Goal: Information Seeking & Learning: Learn about a topic

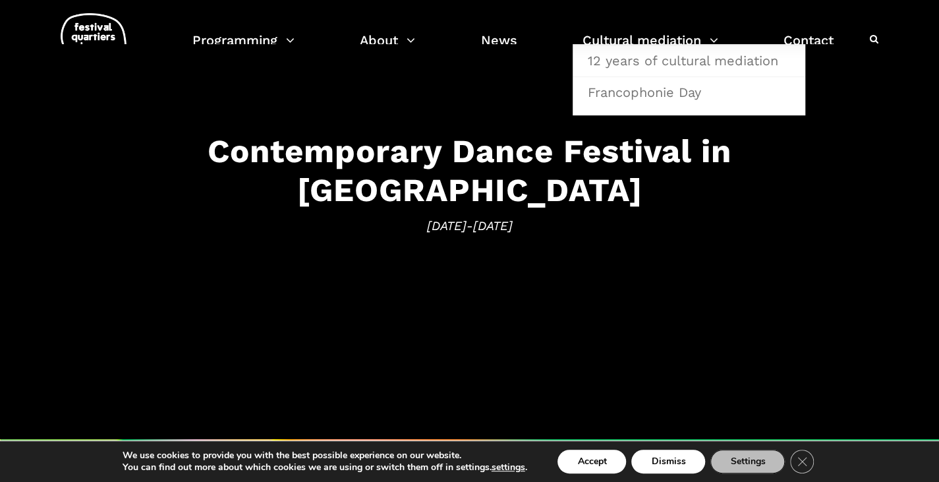
scroll to position [53, 0]
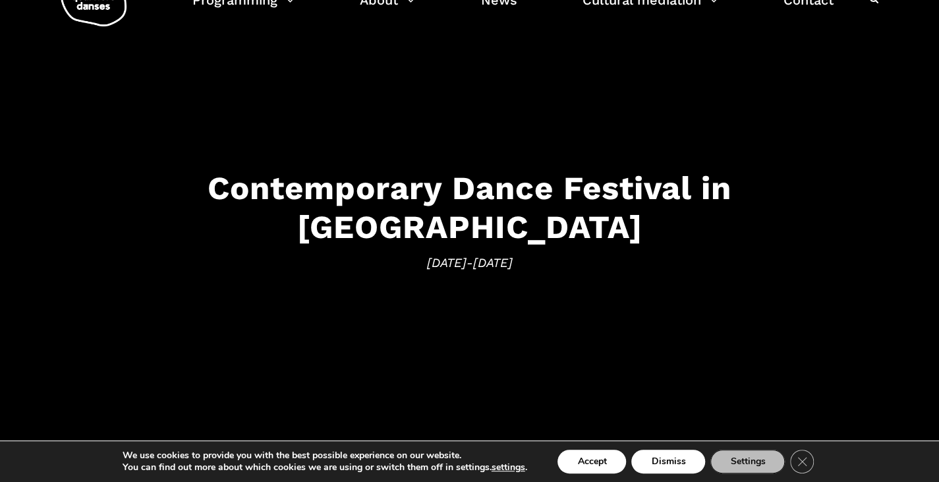
click at [448, 213] on font "Contemporary Dance Festival in Montreal" at bounding box center [470, 207] width 524 height 77
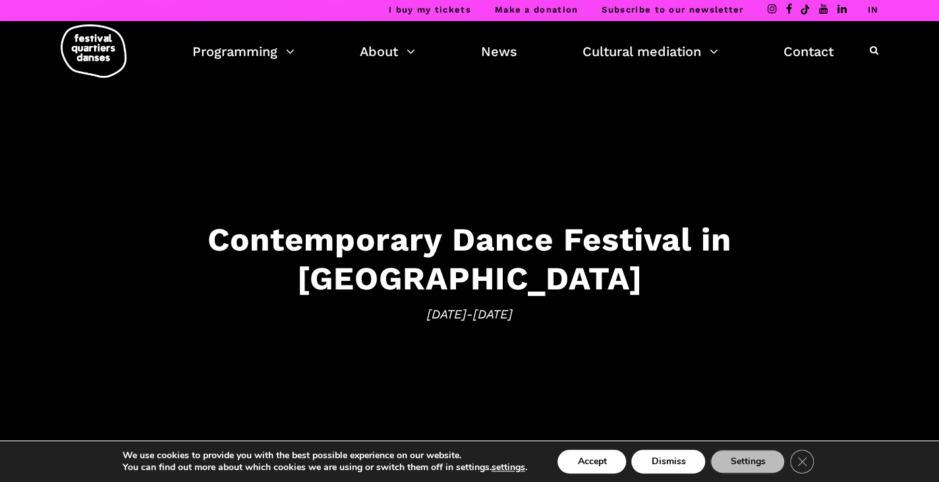
scroll to position [0, 0]
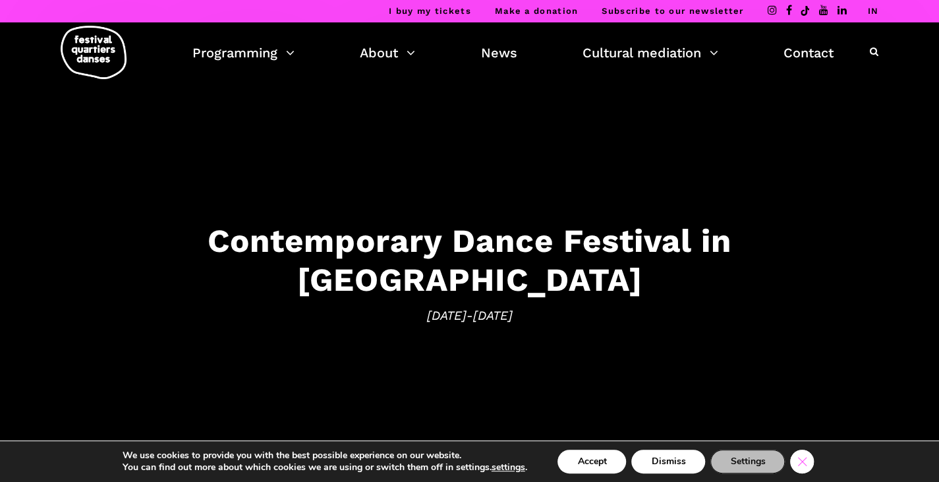
click at [797, 461] on icon "Close GDPR Cookie Banner" at bounding box center [802, 461] width 24 height 20
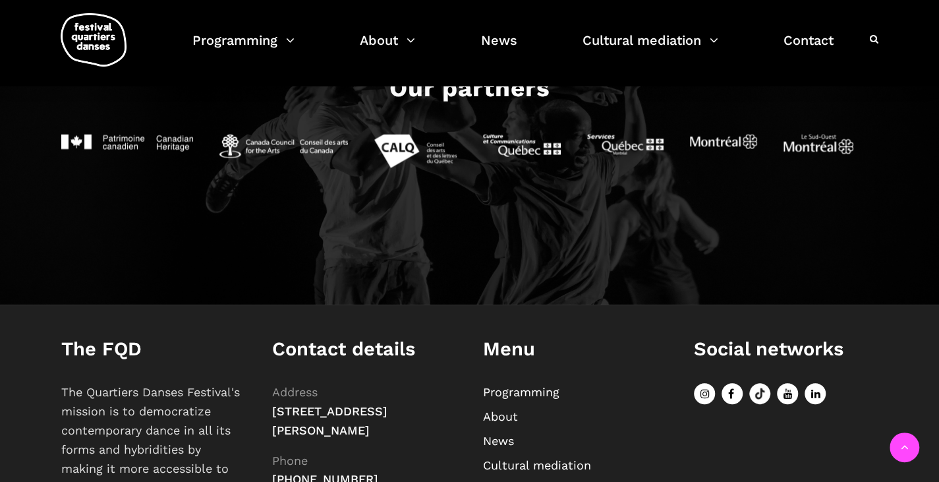
scroll to position [1397, 0]
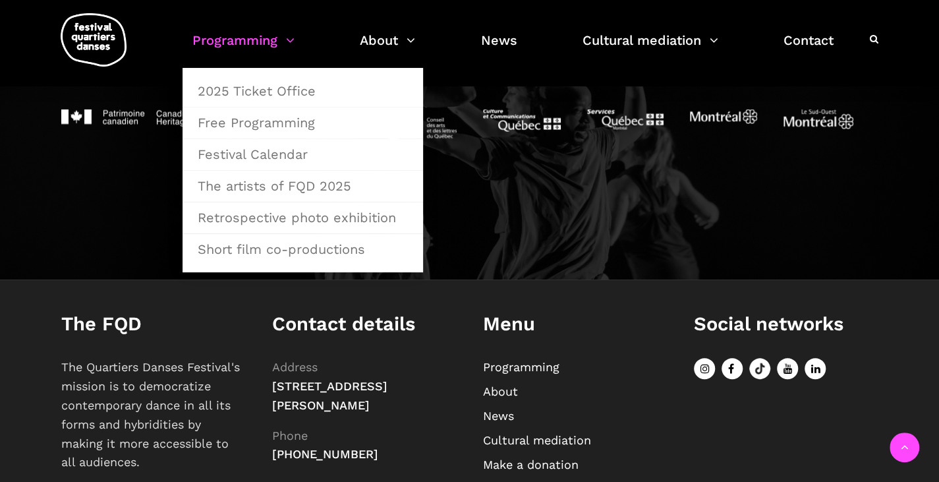
click at [283, 42] on link "Programming" at bounding box center [243, 48] width 102 height 39
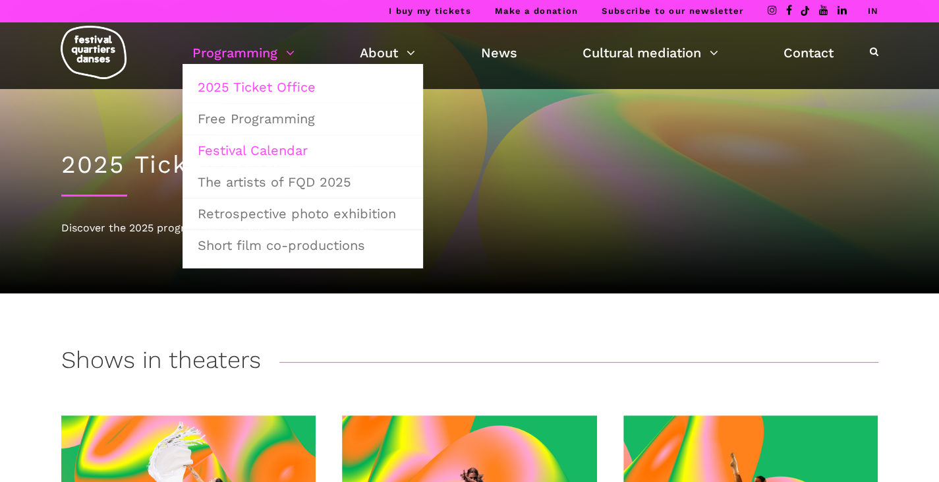
click at [256, 152] on font "Festival Calendar" at bounding box center [253, 150] width 110 height 16
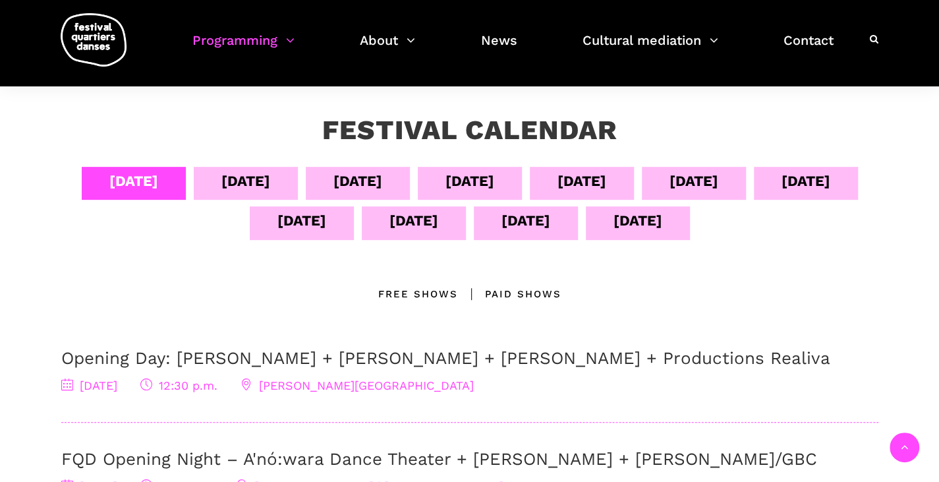
scroll to position [204, 0]
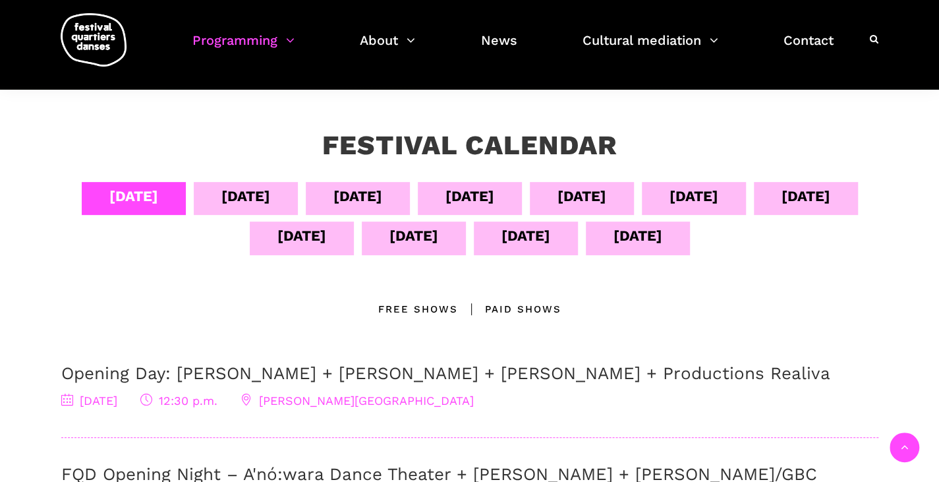
click at [606, 196] on font "[DATE]" at bounding box center [581, 196] width 49 height 16
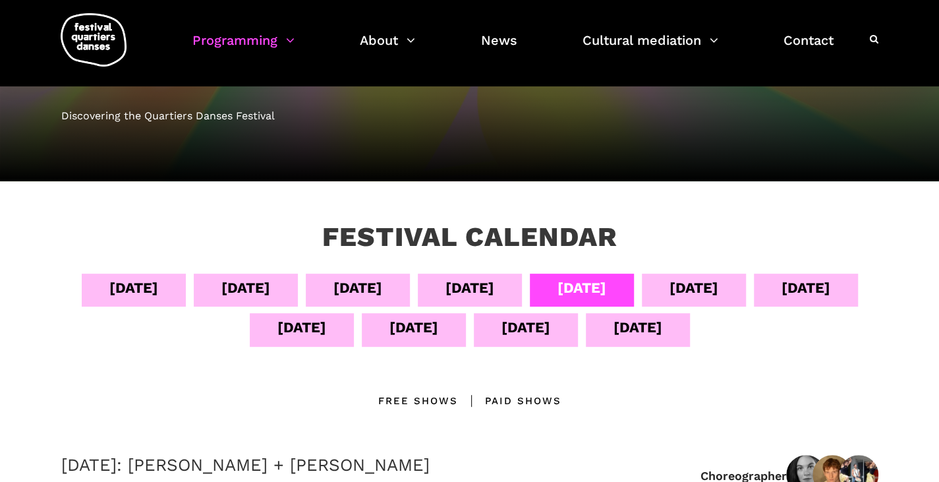
scroll to position [112, 0]
click at [782, 296] on font "[DATE]" at bounding box center [806, 287] width 49 height 16
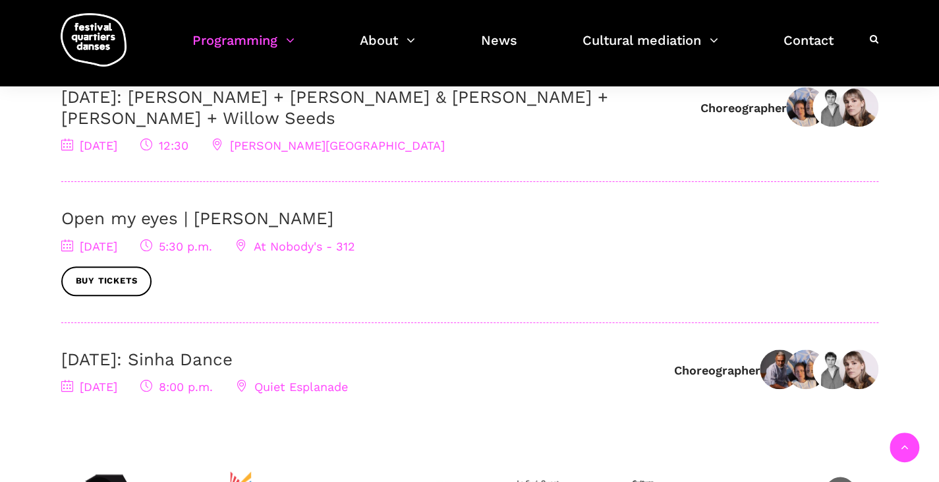
scroll to position [614, 0]
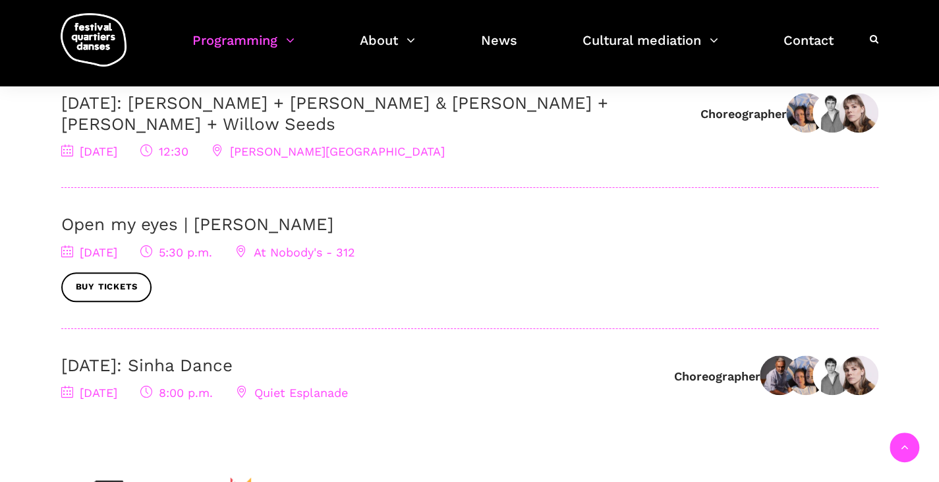
click at [355, 259] on font "At Nobody's - 312" at bounding box center [304, 252] width 101 height 14
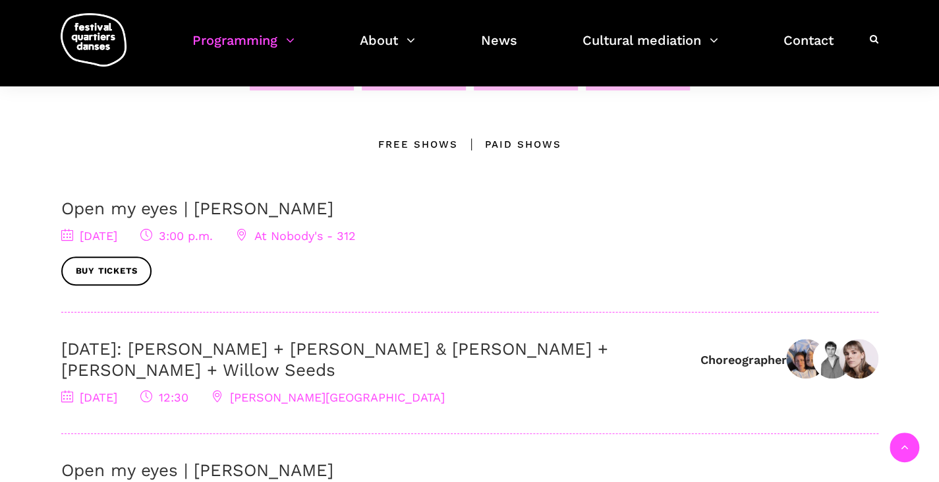
scroll to position [274, 0]
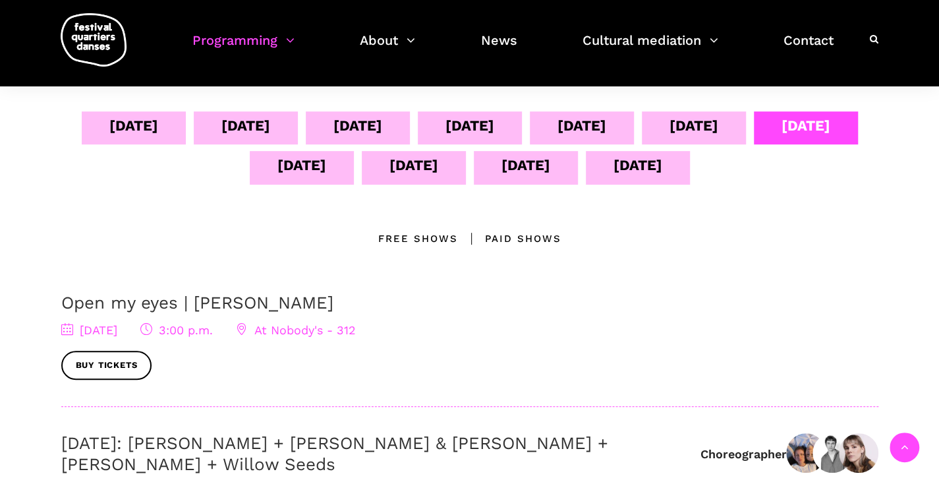
click at [438, 169] on font "September 12" at bounding box center [413, 165] width 49 height 16
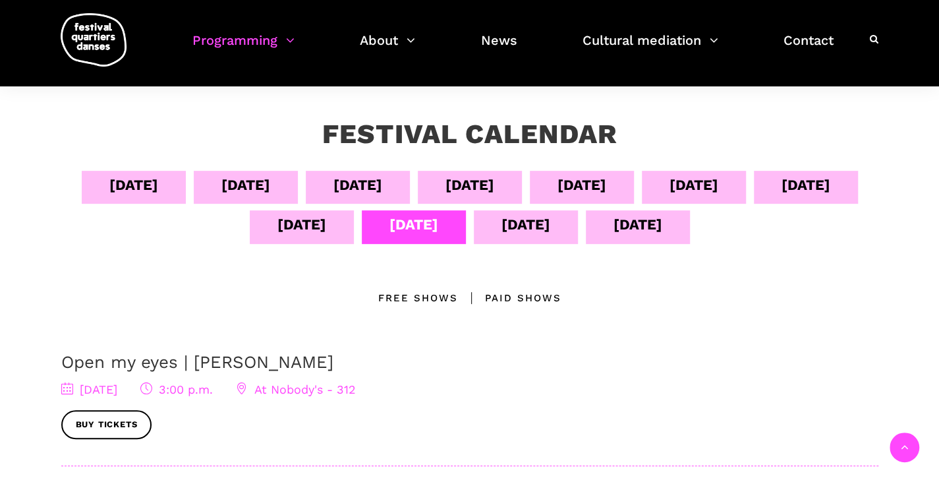
scroll to position [209, 0]
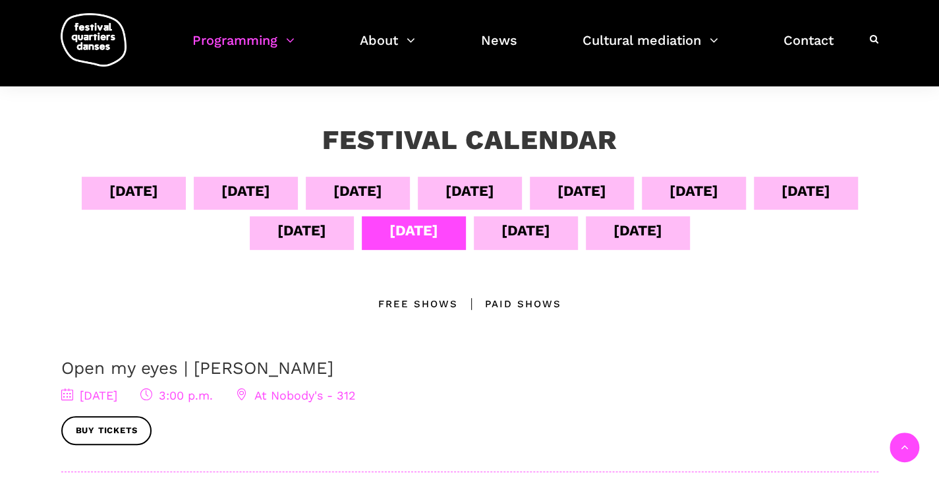
click at [550, 233] on font "September 13" at bounding box center [525, 230] width 49 height 16
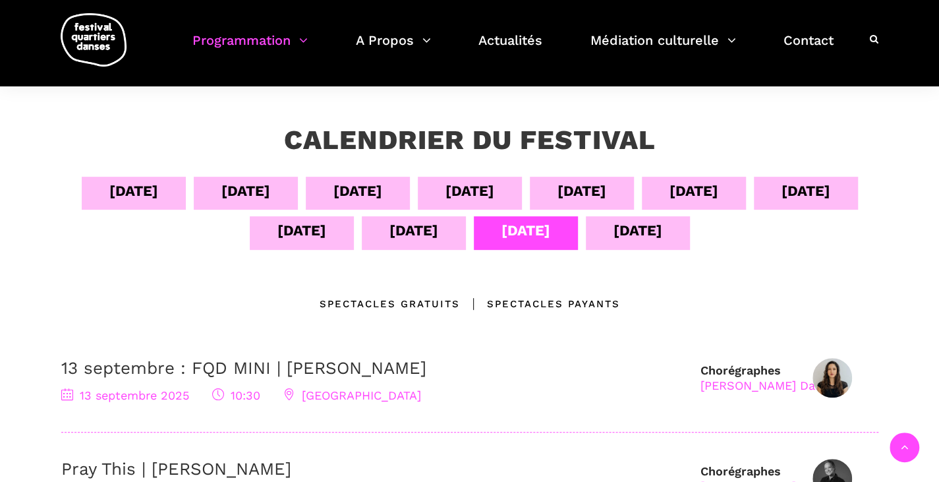
click at [637, 234] on div "14 sept" at bounding box center [637, 230] width 49 height 23
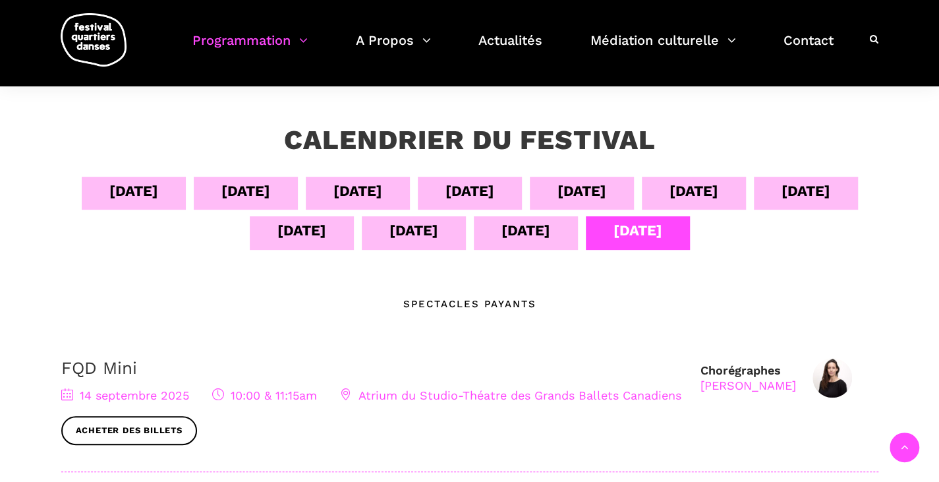
click at [534, 229] on div "13 sept" at bounding box center [525, 230] width 49 height 23
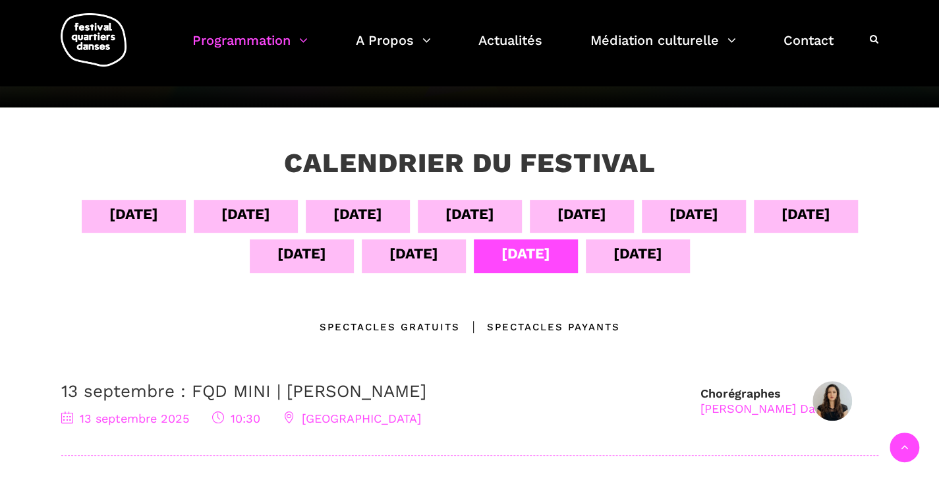
scroll to position [183, 0]
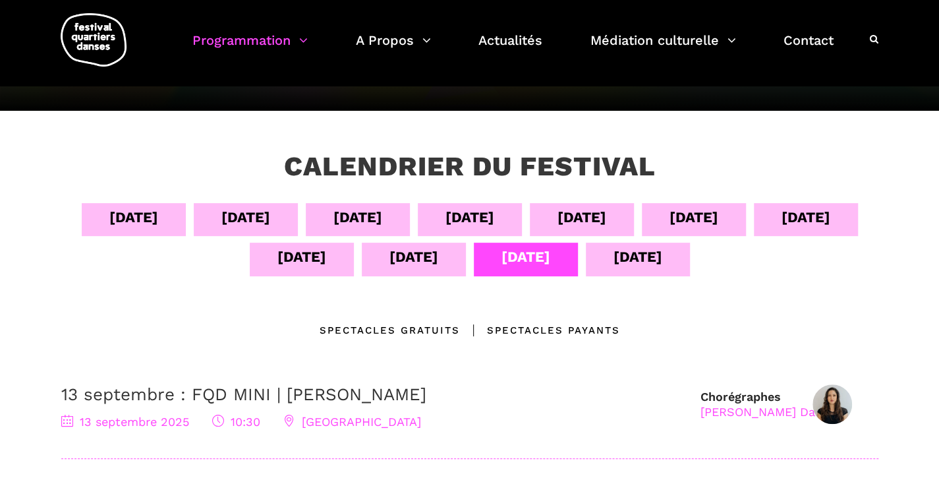
click at [647, 255] on div "14 sept" at bounding box center [637, 256] width 49 height 23
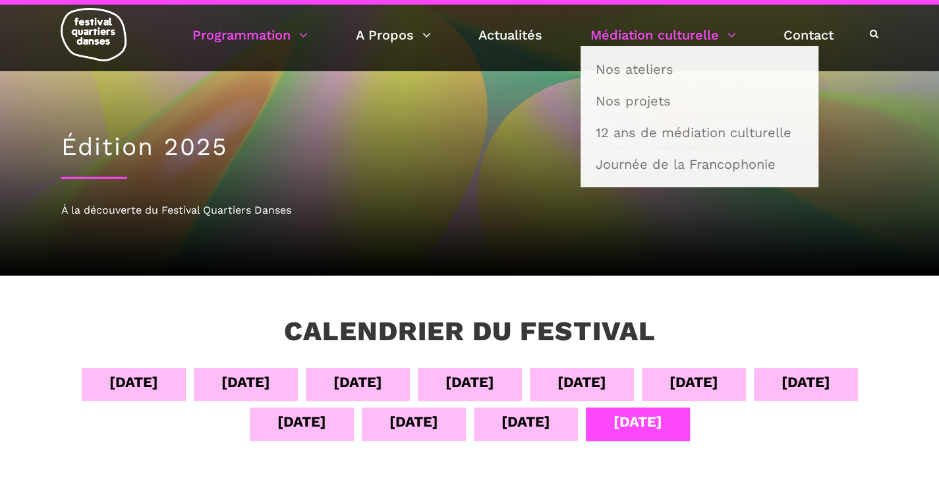
scroll to position [16, 0]
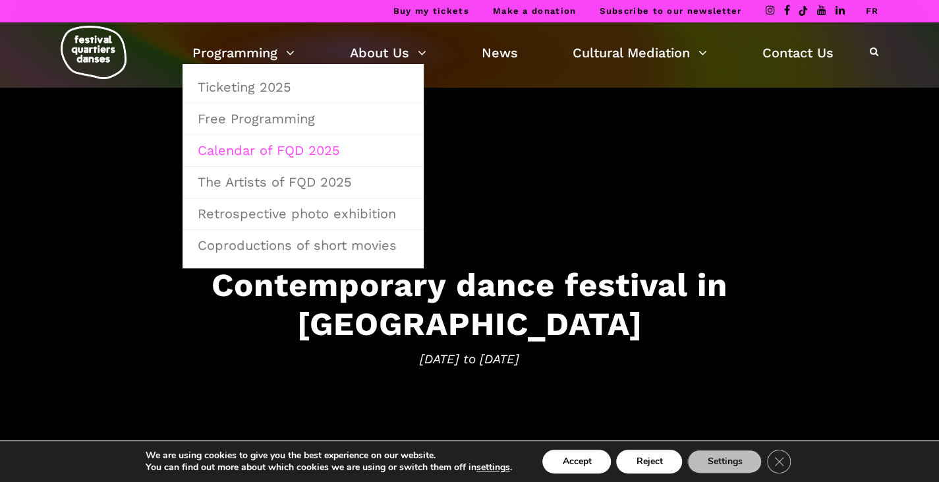
click at [294, 155] on link "Calendar of FQD 2025" at bounding box center [303, 150] width 227 height 30
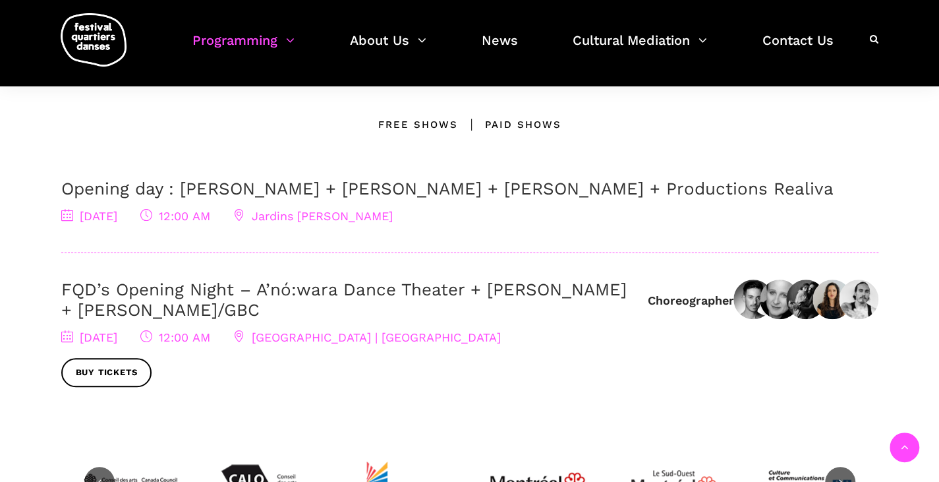
scroll to position [392, 0]
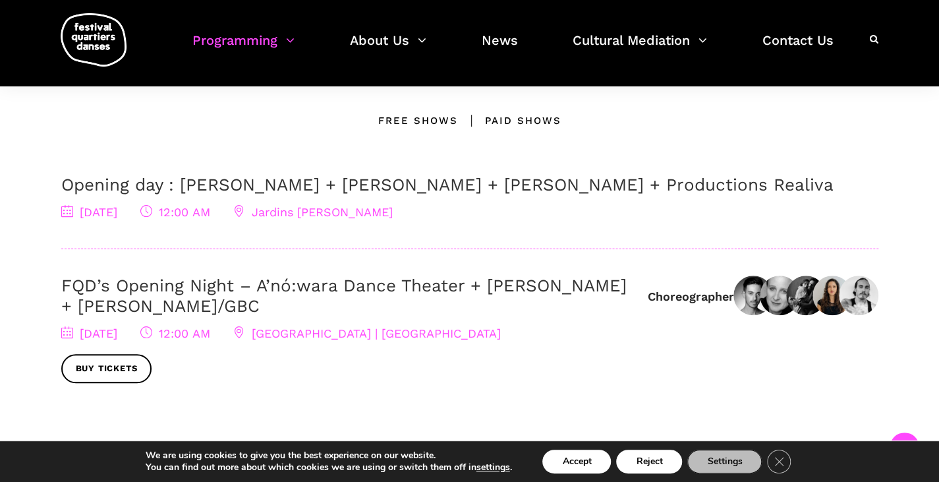
click at [165, 290] on link "FQD’s Opening Night – A’nó:wara Dance Theater + [PERSON_NAME] + [PERSON_NAME]/G…" at bounding box center [343, 295] width 565 height 40
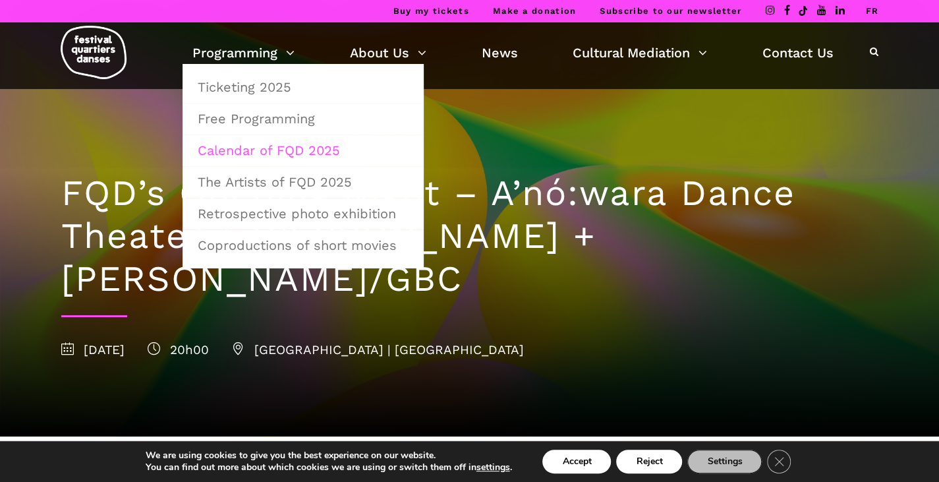
click at [300, 157] on link "Calendar of FQD 2025" at bounding box center [303, 150] width 227 height 30
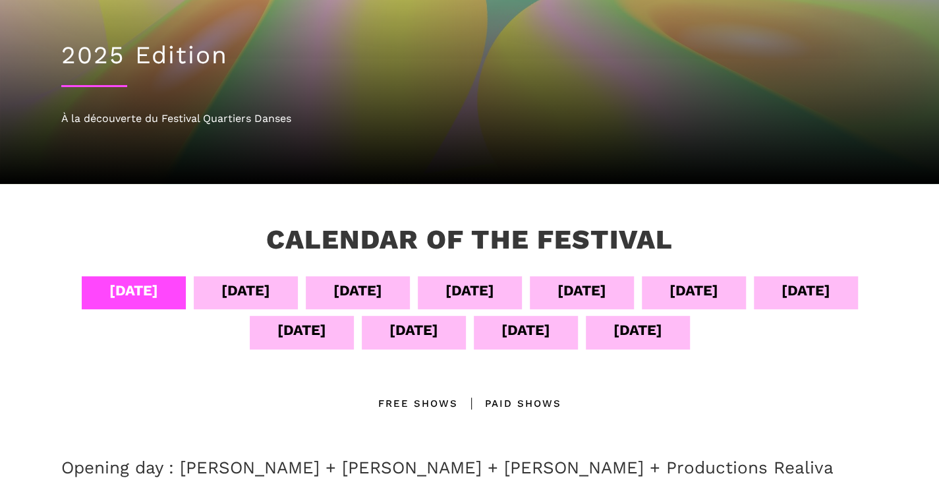
scroll to position [114, 0]
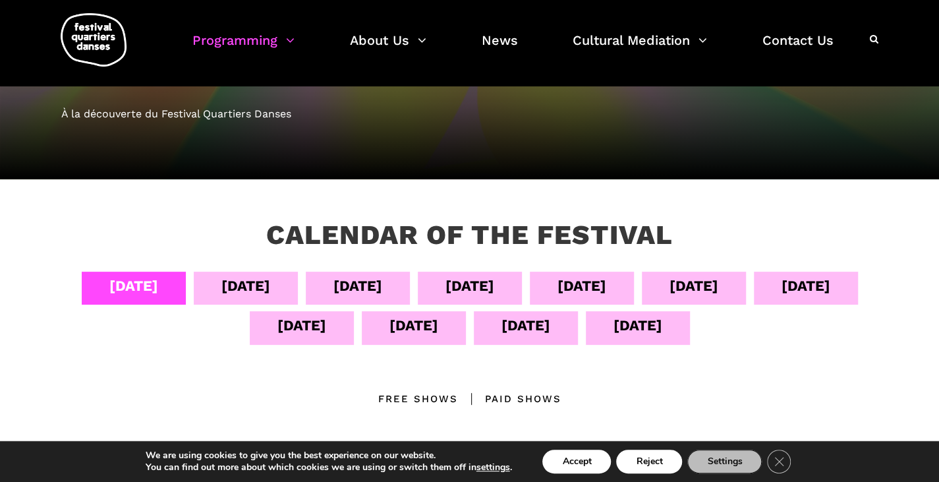
click at [718, 280] on div "Sept 09" at bounding box center [694, 285] width 49 height 23
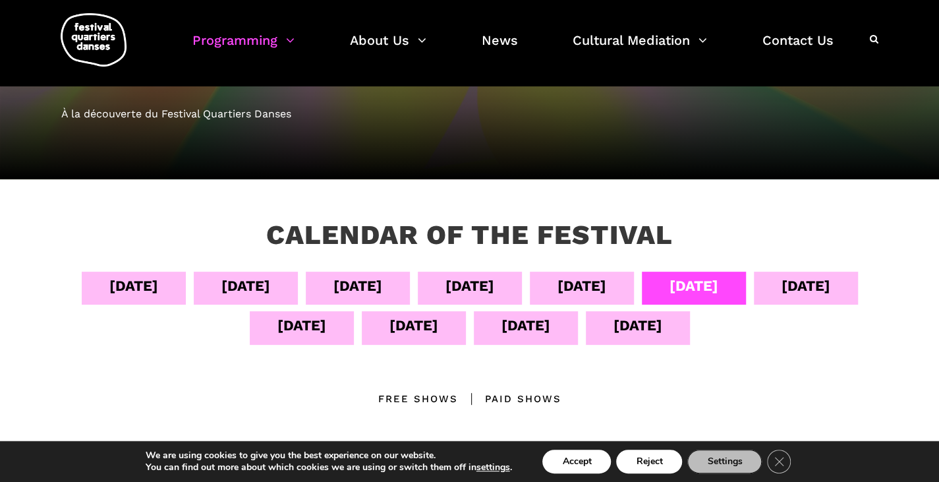
click at [718, 280] on div "Sept 09" at bounding box center [694, 285] width 49 height 23
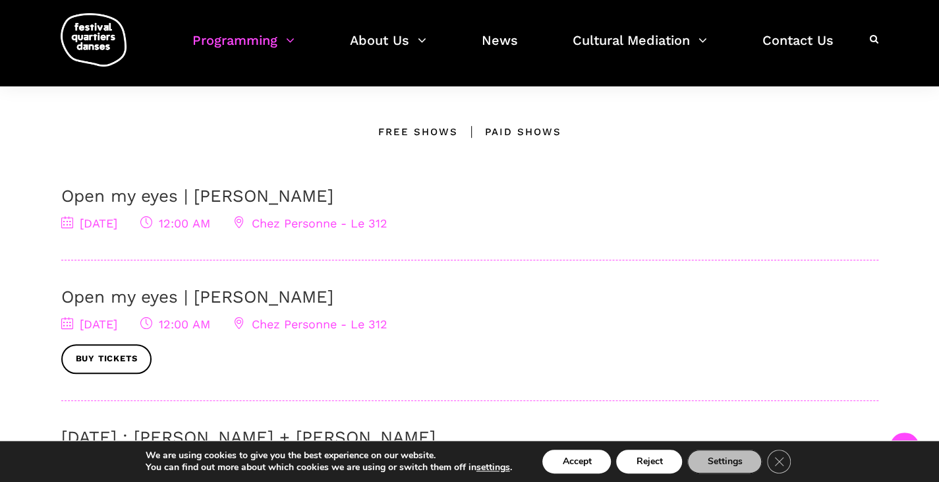
scroll to position [369, 0]
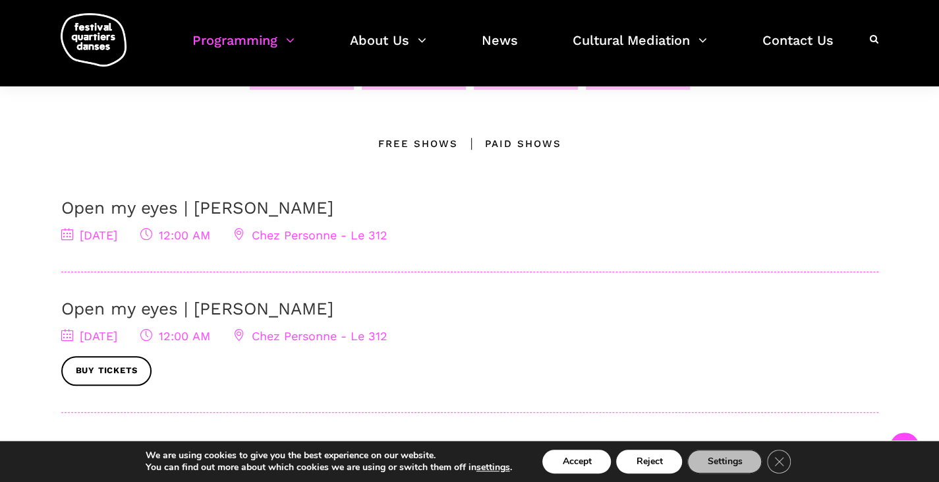
click at [167, 304] on link "Open my eyes | [PERSON_NAME]" at bounding box center [197, 309] width 272 height 20
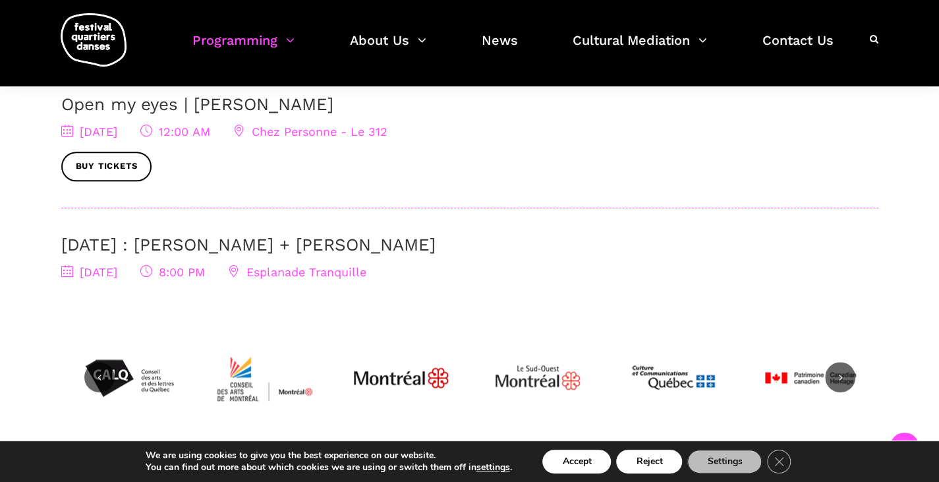
scroll to position [577, 0]
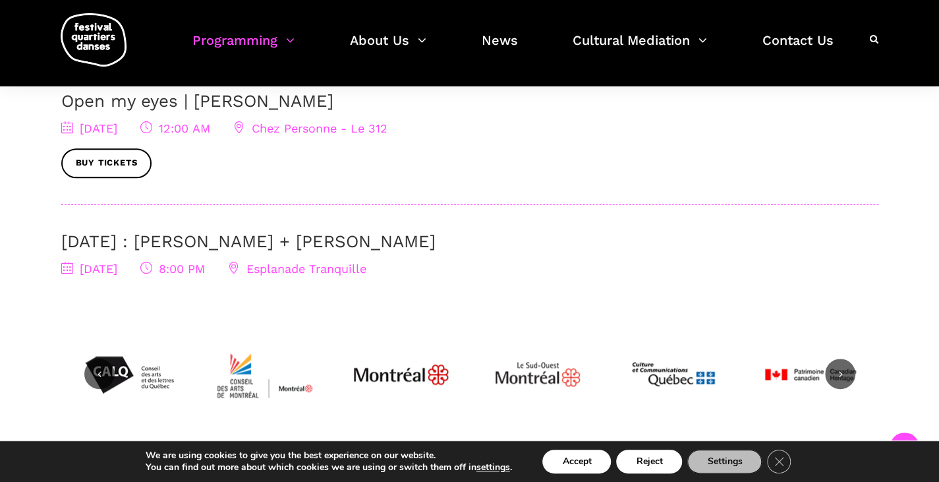
click at [202, 244] on link "September 9 : Nicholas Bellefleur + Linus Jansner" at bounding box center [248, 241] width 374 height 20
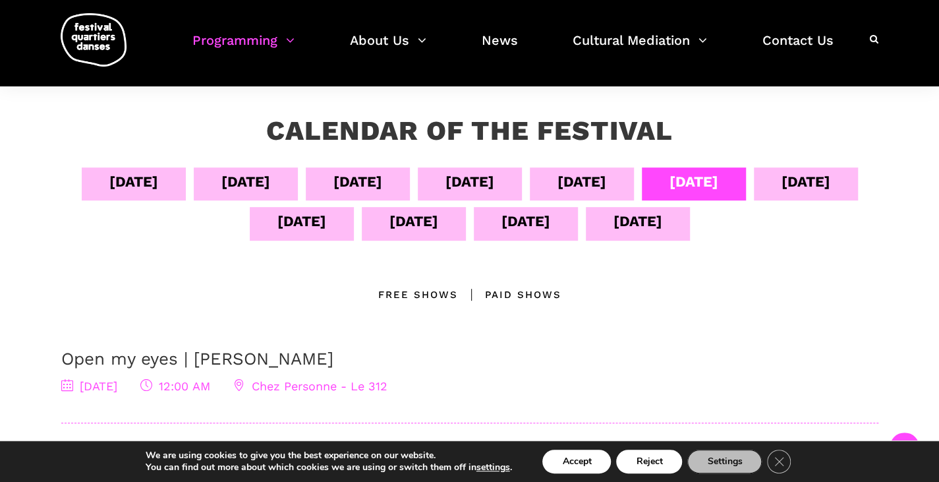
scroll to position [179, 0]
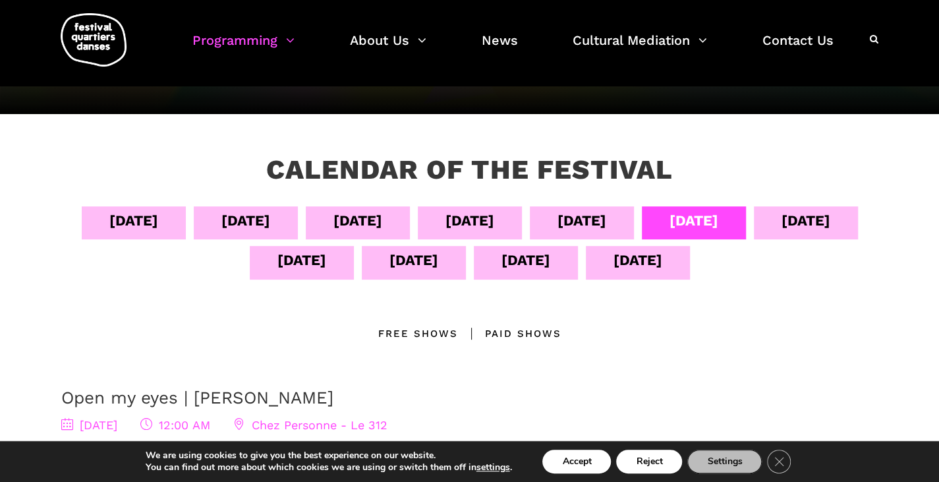
click at [754, 239] on div "[DATE]" at bounding box center [806, 222] width 104 height 33
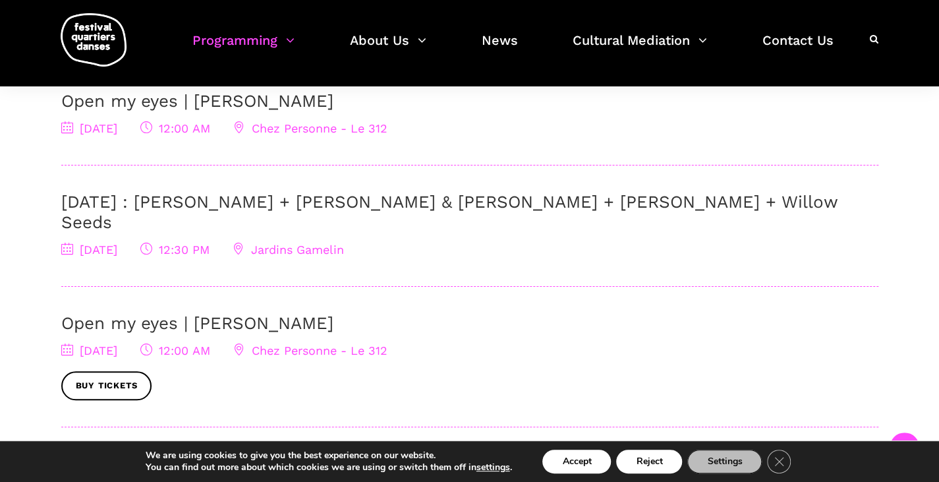
scroll to position [479, 0]
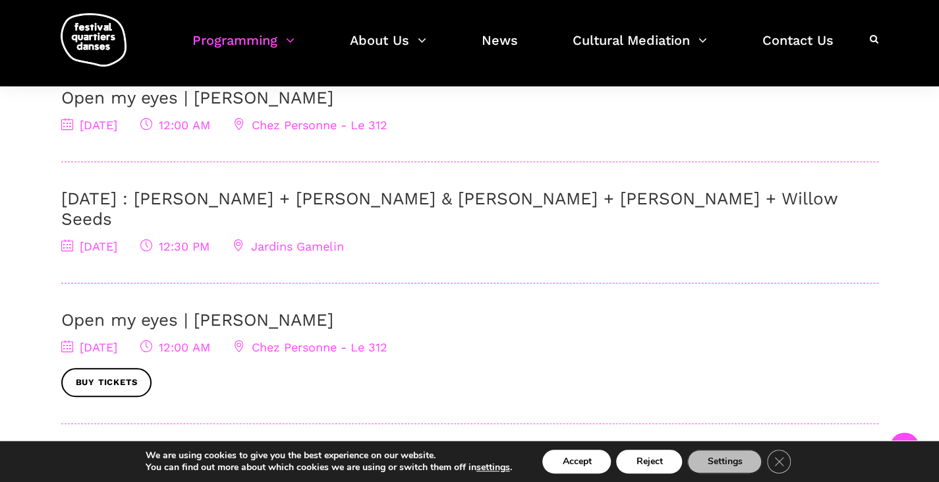
click at [311, 199] on link "[DATE] : [PERSON_NAME] + [PERSON_NAME] & [PERSON_NAME] + [PERSON_NAME] + Willow…" at bounding box center [449, 208] width 776 height 40
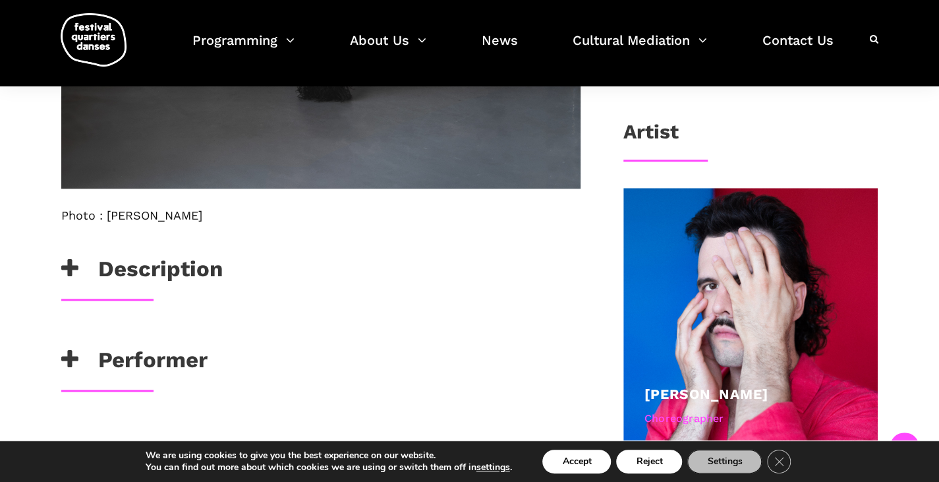
scroll to position [800, 0]
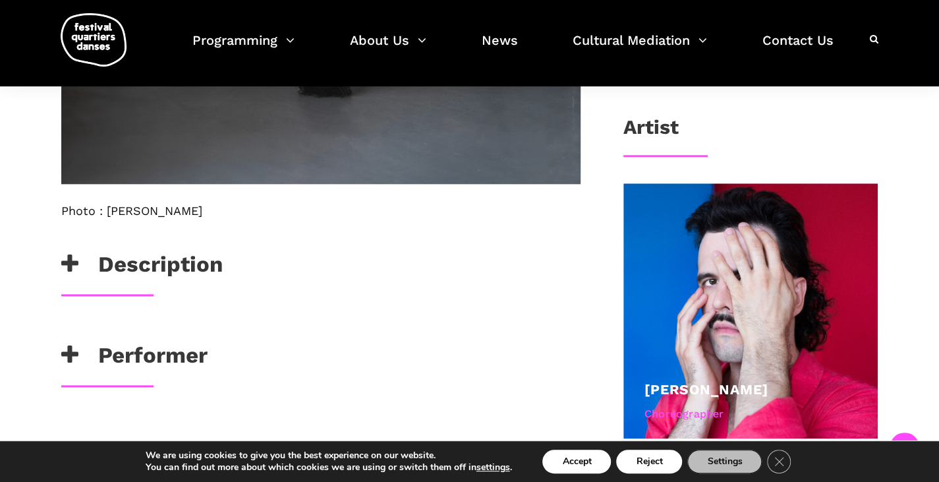
click at [125, 263] on h3 "Description" at bounding box center [141, 267] width 161 height 33
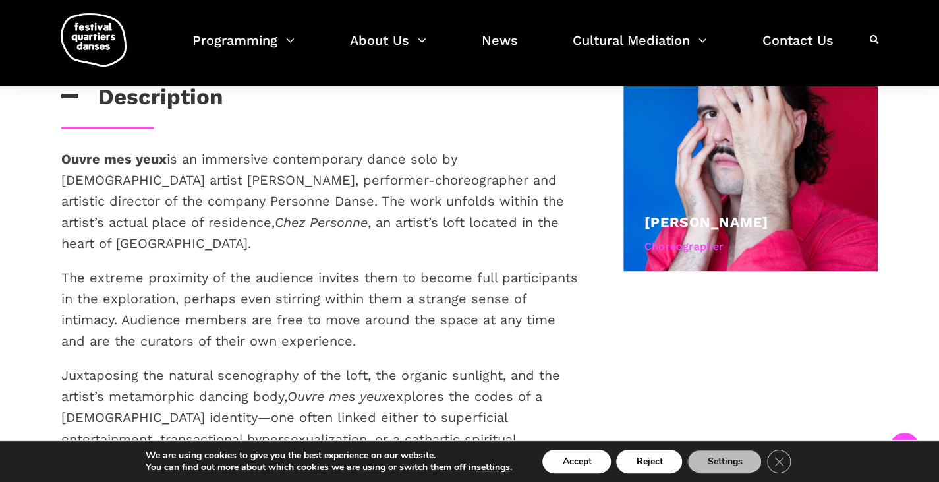
scroll to position [970, 0]
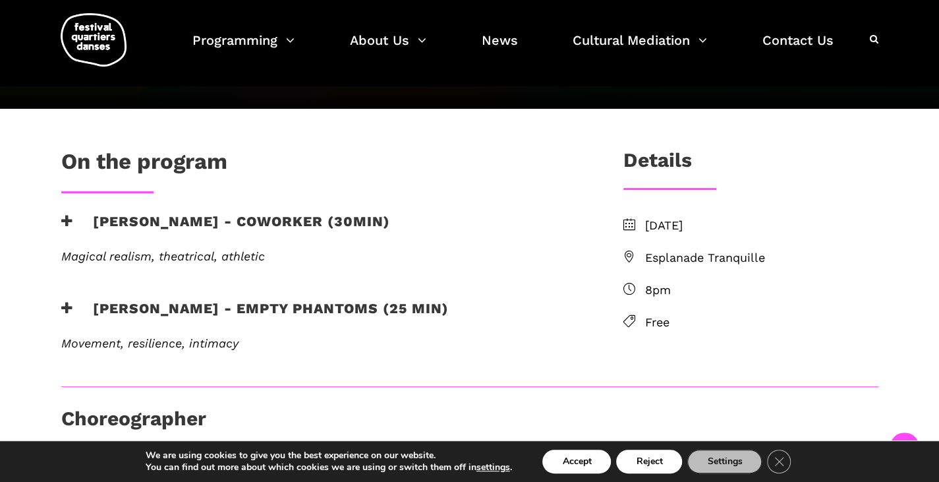
scroll to position [282, 0]
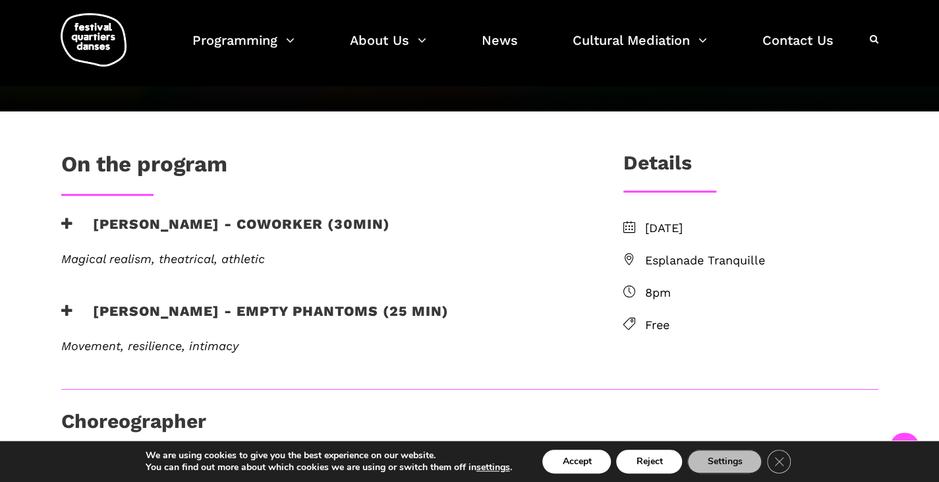
click at [78, 229] on h3 "Nicholas Bellefleur - coworker (30min)" at bounding box center [225, 231] width 329 height 33
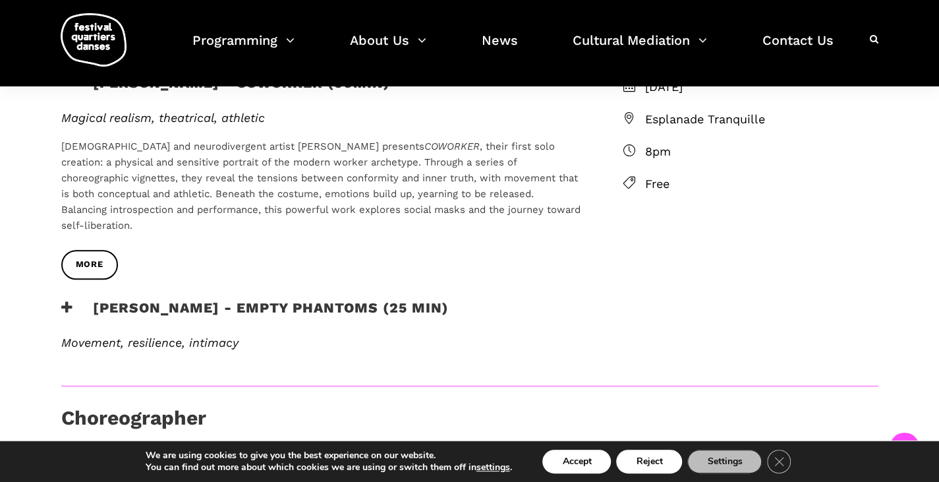
scroll to position [435, 0]
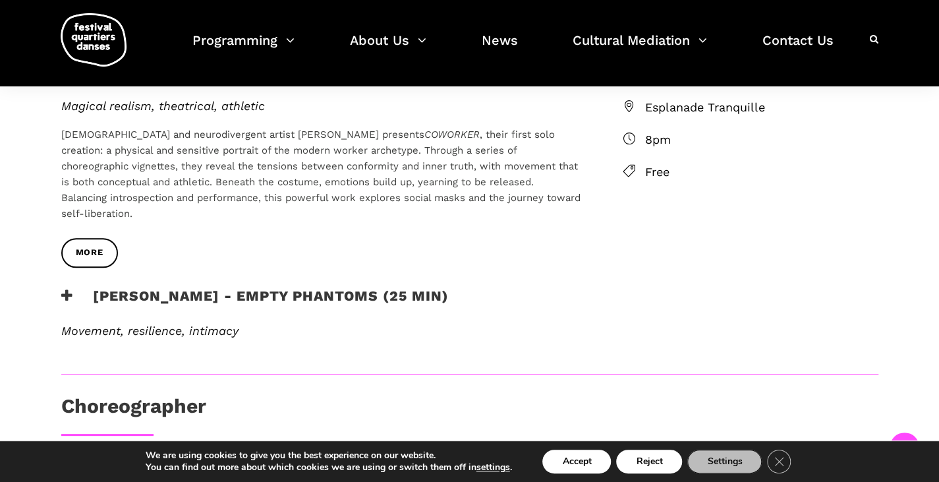
click at [100, 292] on h3 "Linus Jansner - Empty phantoms (25 min)" at bounding box center [254, 303] width 387 height 33
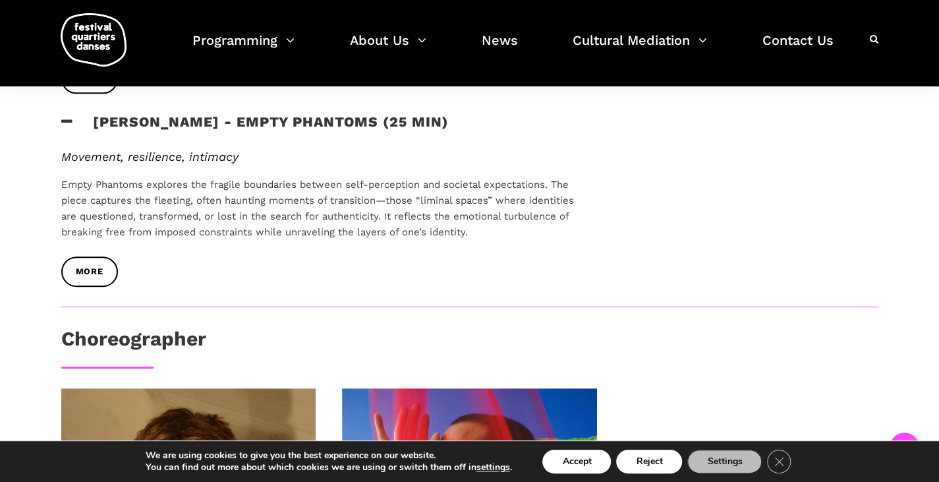
scroll to position [610, 0]
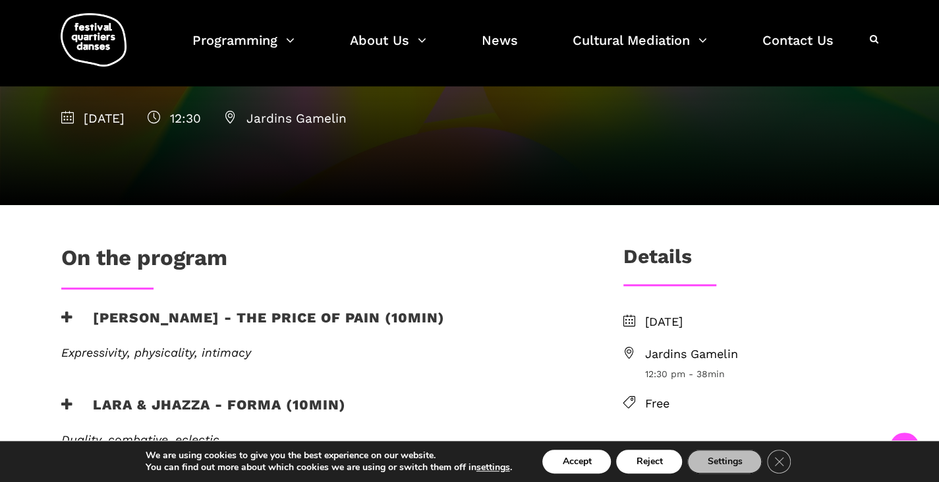
scroll to position [236, 0]
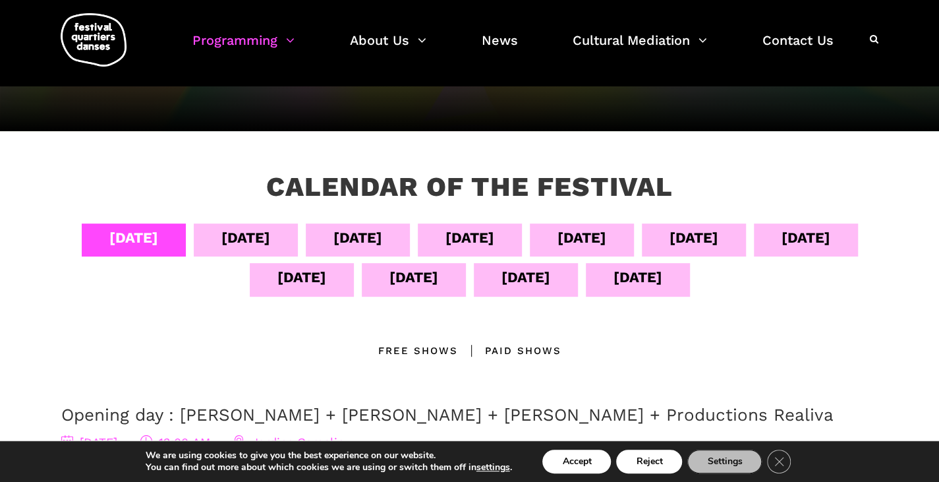
scroll to position [161, 0]
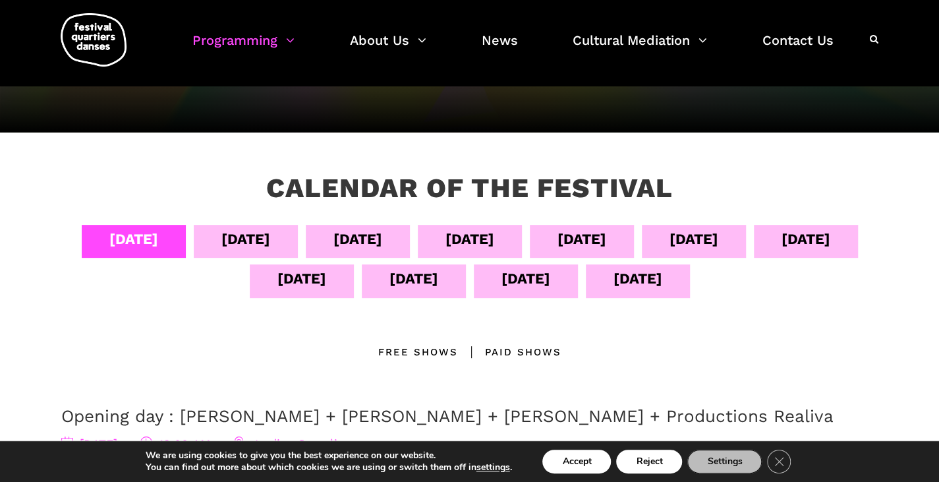
click at [754, 258] on div "[DATE]" at bounding box center [806, 241] width 104 height 33
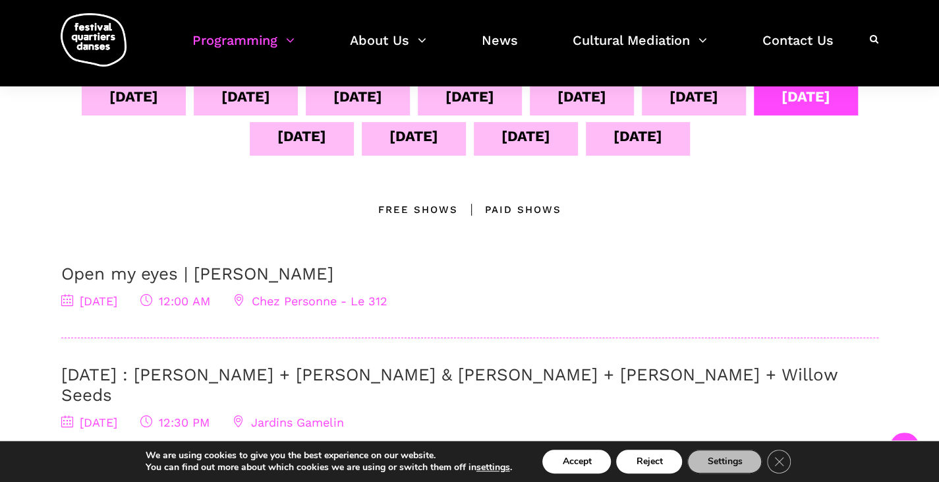
scroll to position [295, 0]
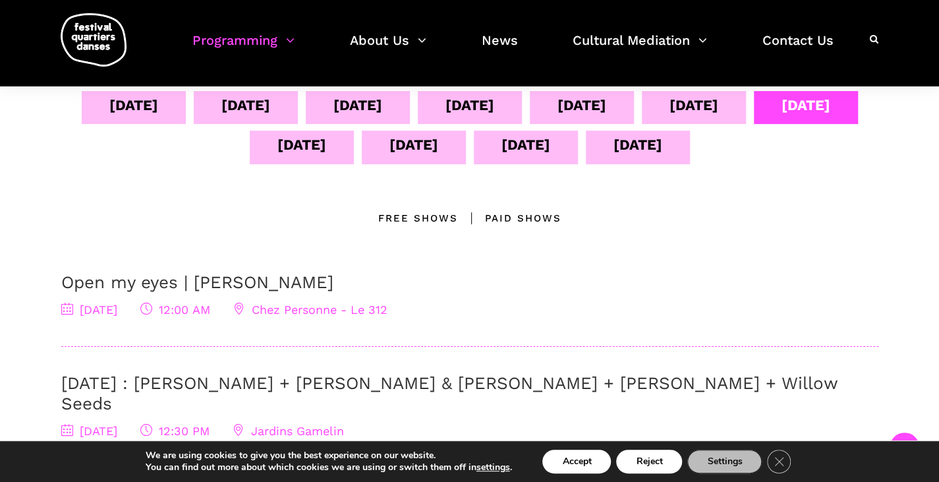
click at [326, 147] on div "[DATE]" at bounding box center [301, 144] width 49 height 23
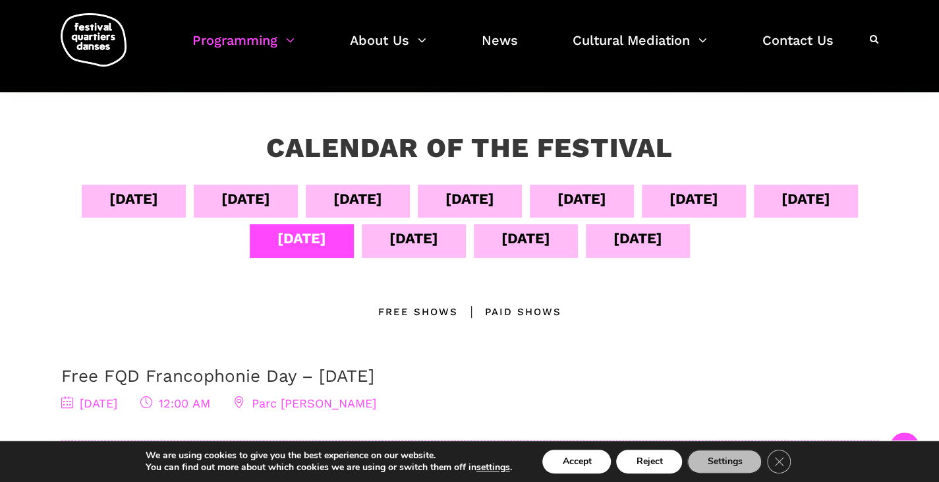
scroll to position [203, 0]
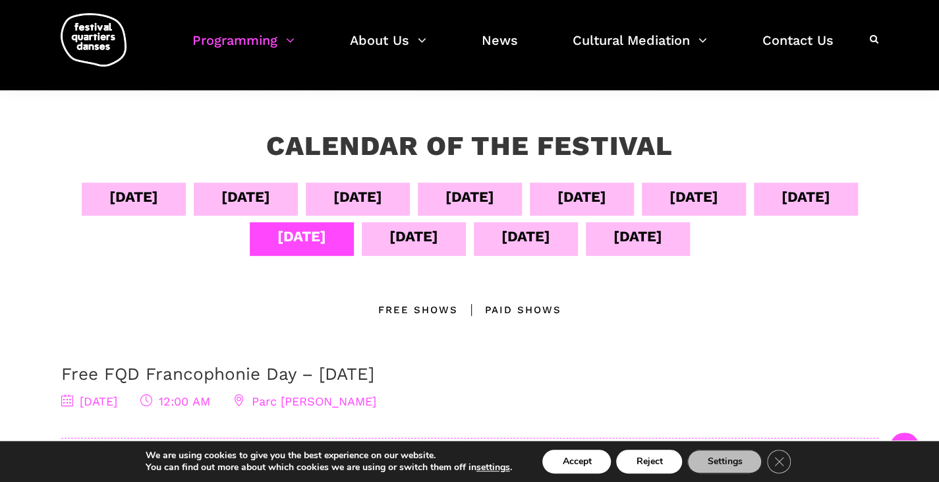
click at [527, 304] on div "Paid shows" at bounding box center [509, 310] width 103 height 16
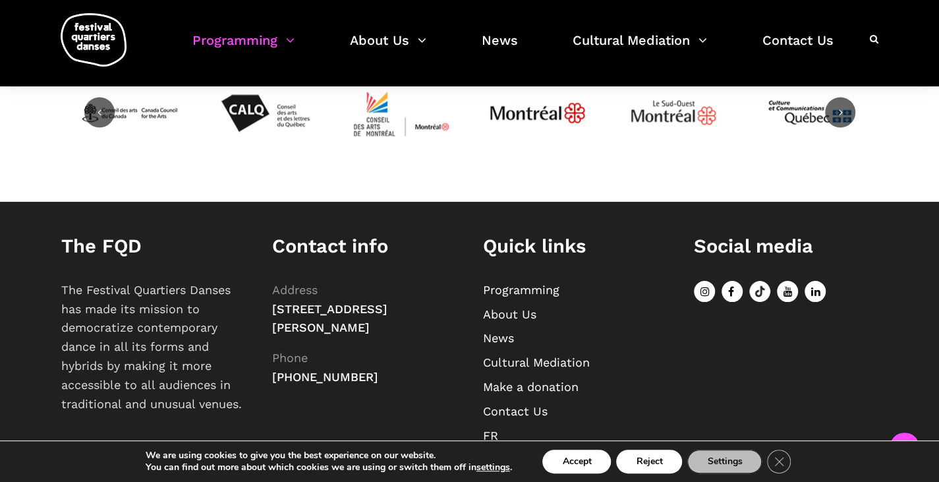
scroll to position [1011, 0]
